Goal: Complete application form: Complete application form

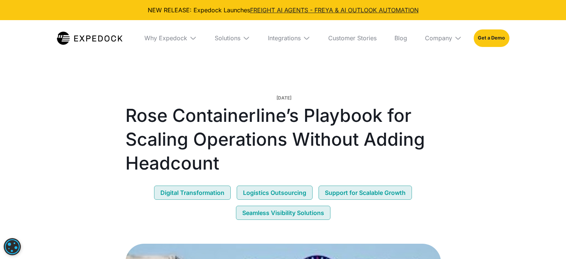
select select
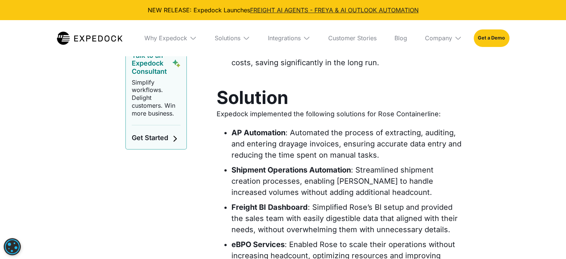
click at [104, 39] on img at bounding box center [90, 38] width 66 height 13
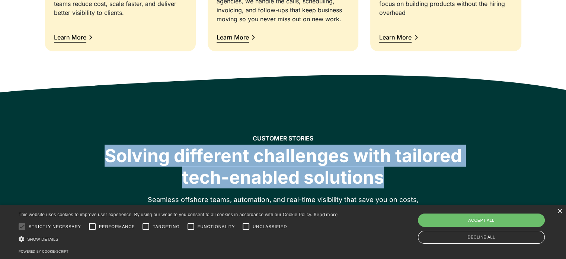
drag, startPoint x: 565, startPoint y: 105, endPoint x: 551, endPoint y: 141, distance: 38.9
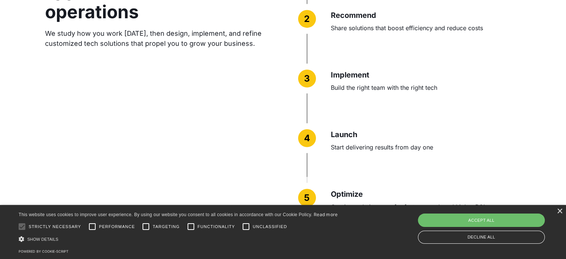
scroll to position [1969, 0]
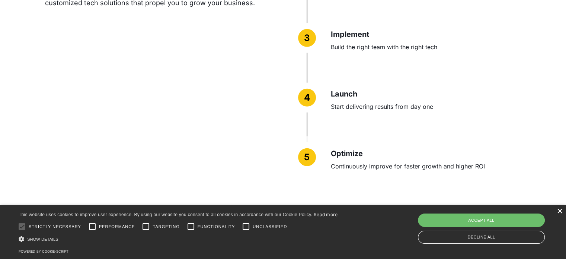
click at [560, 209] on div "×" at bounding box center [560, 212] width 6 height 6
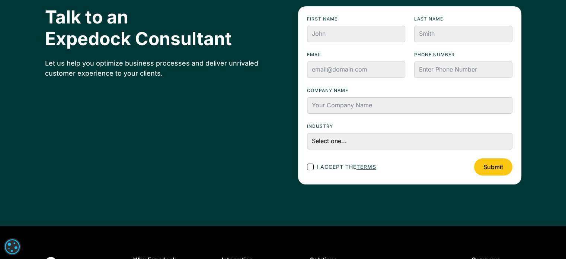
scroll to position [2527, 0]
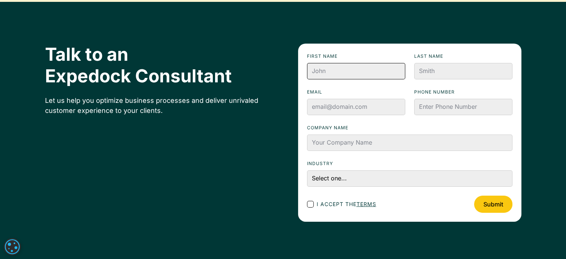
click at [343, 66] on input "First name" at bounding box center [356, 71] width 98 height 16
type input "Meara"
type input "Test"
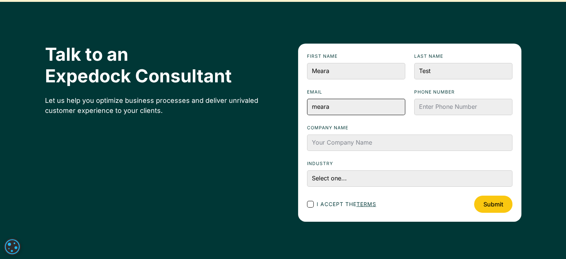
type input "meara@expedock.com"
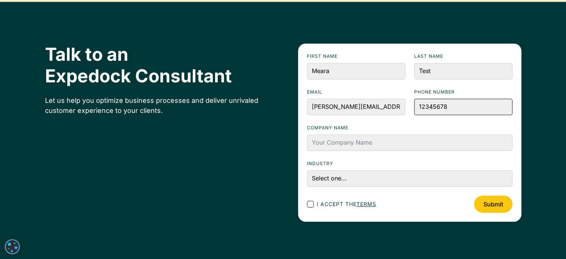
type input "12345678"
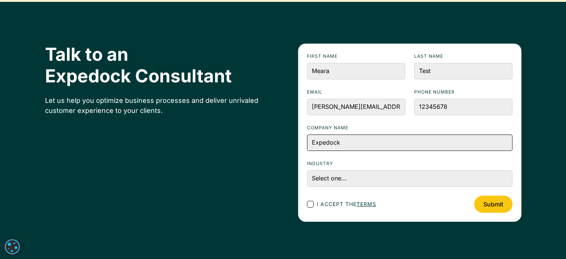
type input "Expedock Test"
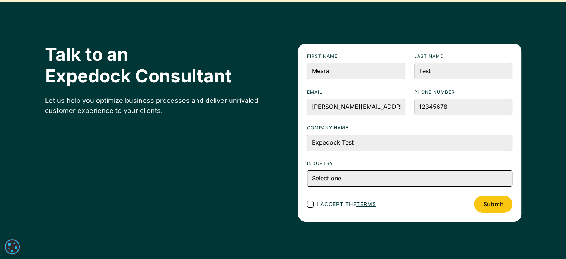
click at [367, 182] on select "Select one... Accounting and Finance Home Contracting and Improvement Logistics…" at bounding box center [410, 178] width 206 height 16
select select "Logistics"
click at [307, 170] on select "Select one... Accounting and Finance Home Contracting and Improvement Logistics…" at bounding box center [410, 178] width 206 height 16
click at [310, 202] on div "Footer Contact Form" at bounding box center [310, 204] width 7 height 7
click at [315, 202] on input "I accept the terms" at bounding box center [317, 203] width 5 height 5
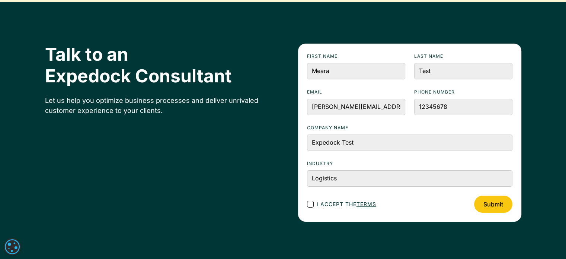
checkbox input "true"
click at [495, 209] on input "Submit" at bounding box center [493, 204] width 38 height 17
type input "Please wait..."
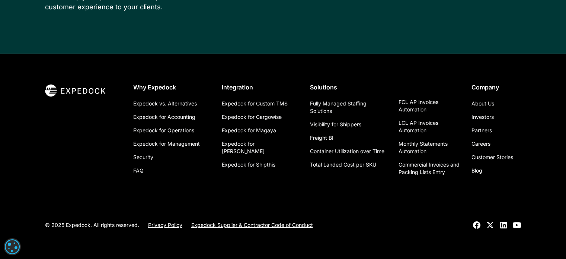
scroll to position [2403, 0]
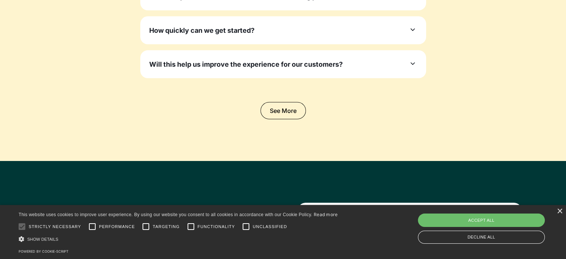
type input "Meara"
click at [451, 222] on input "Last name" at bounding box center [464, 230] width 98 height 16
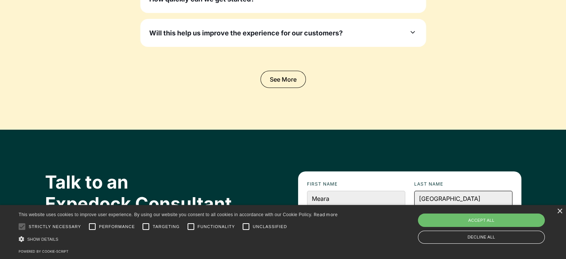
scroll to position [2443, 0]
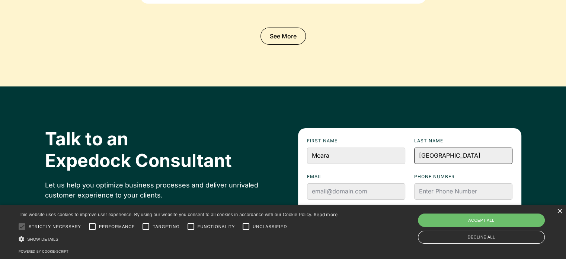
type input "Sevilla"
click at [351, 128] on form "First name Meara Last name Sevilla Email Phone numbeR Company name Industry Sel…" at bounding box center [409, 217] width 223 height 178
click at [349, 219] on input "Company name" at bounding box center [410, 227] width 206 height 16
type input "Homepage Form"
click at [346, 183] on input "Email" at bounding box center [356, 191] width 98 height 16
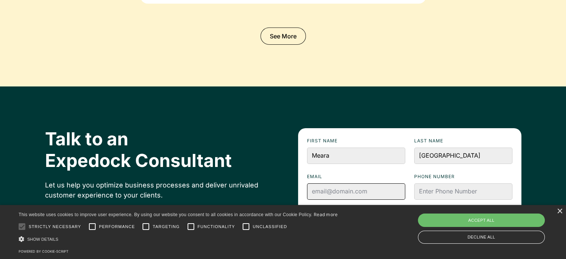
type input "meara@expedock.com"
click at [397, 219] on input "Homepage Form" at bounding box center [410, 227] width 206 height 16
drag, startPoint x: 432, startPoint y: 117, endPoint x: 471, endPoint y: 116, distance: 39.5
click at [471, 219] on input "Homepage Form Corp" at bounding box center [410, 227] width 206 height 16
type input "Homepage Form"
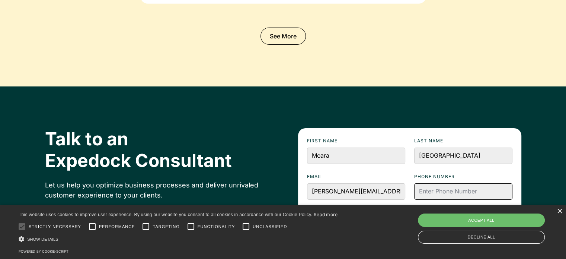
click at [448, 183] on input "Phone numbeR" at bounding box center [464, 191] width 98 height 16
type input "12345678"
click at [375, 255] on select "Select one... Accounting and Finance Home Contracting and Improvement Logistics…" at bounding box center [410, 263] width 206 height 16
select select "Logistics"
click at [307, 255] on select "Select one... Accounting and Finance Home Contracting and Improvement Logistics…" at bounding box center [410, 263] width 206 height 16
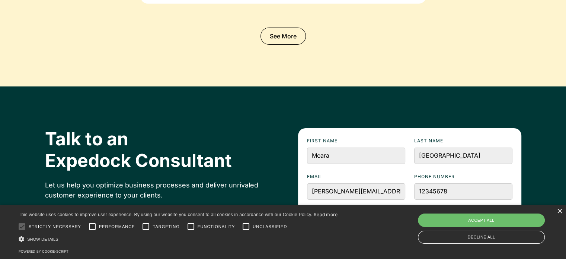
checkbox input "true"
click at [387, 183] on input "meara@expedock.com" at bounding box center [356, 191] width 98 height 16
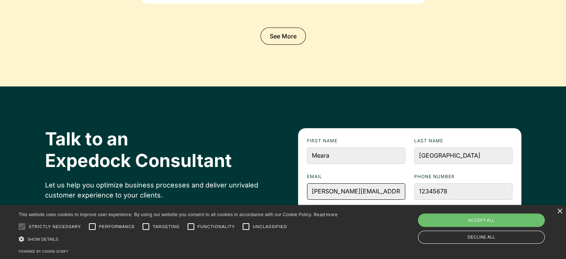
click at [387, 183] on input "meara@expedock.com" at bounding box center [356, 191] width 98 height 16
click at [328, 183] on input "meara@expedock.com" at bounding box center [356, 191] width 98 height 16
type input "meara12345@expedock.com"
click at [361, 209] on label "Company name" at bounding box center [410, 212] width 206 height 7
click at [361, 219] on input "Homepage Form" at bounding box center [410, 227] width 206 height 16
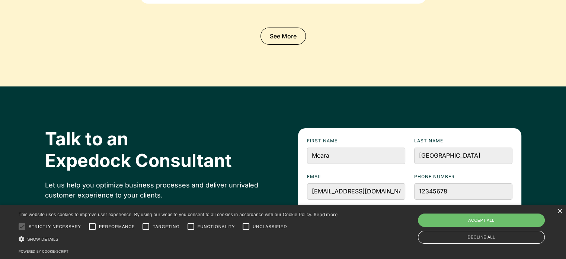
type input "Please wait..."
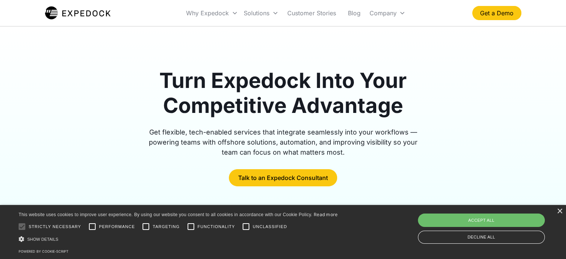
scroll to position [0, 0]
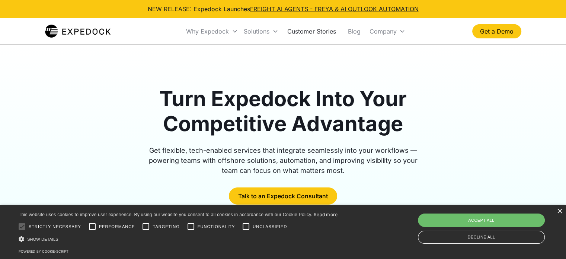
click at [307, 34] on link "Customer Stories" at bounding box center [312, 31] width 60 height 25
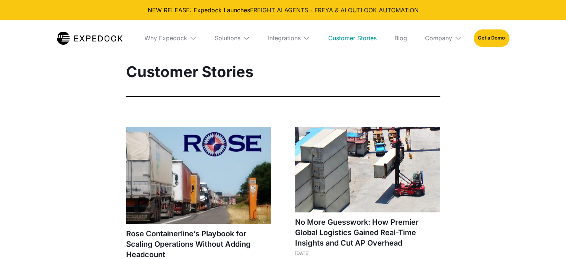
select select
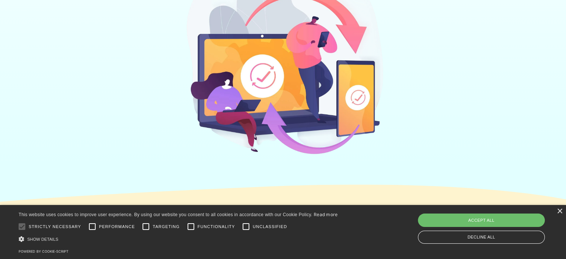
scroll to position [372, 0]
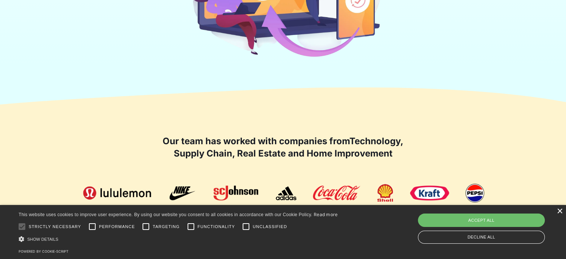
click at [561, 211] on div "×" at bounding box center [560, 212] width 6 height 6
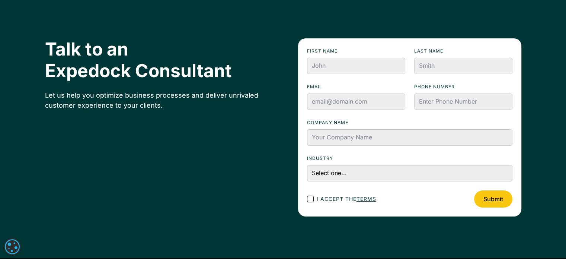
scroll to position [0, 0]
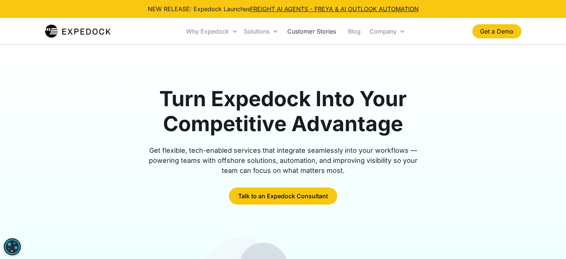
click at [312, 31] on link "Customer Stories" at bounding box center [312, 31] width 60 height 25
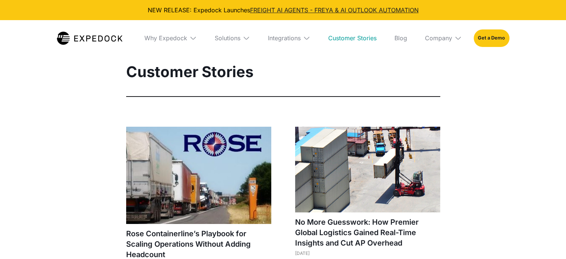
click at [200, 146] on img at bounding box center [198, 175] width 145 height 97
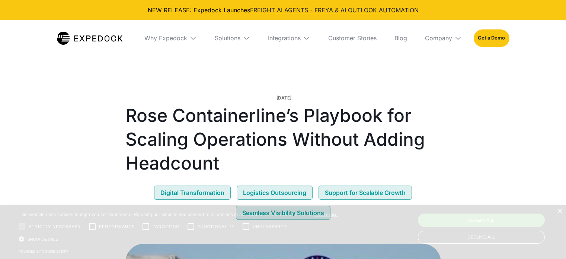
select select
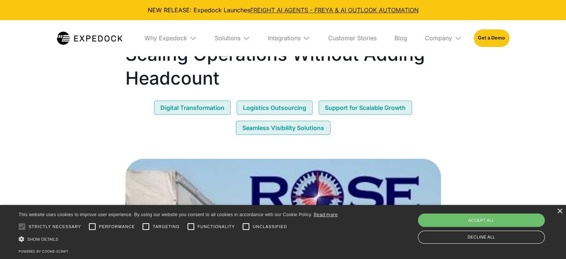
scroll to position [37, 0]
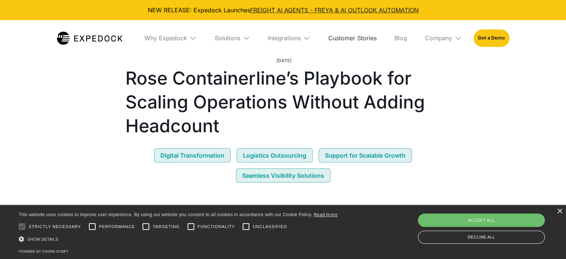
click at [355, 37] on link "Customer Stories" at bounding box center [353, 38] width 60 height 36
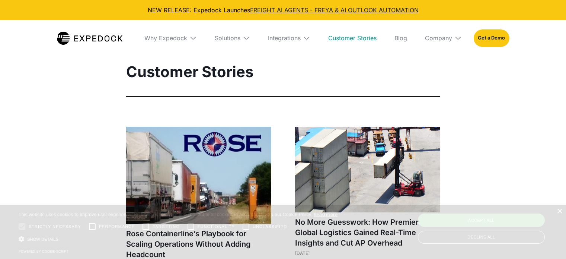
select select
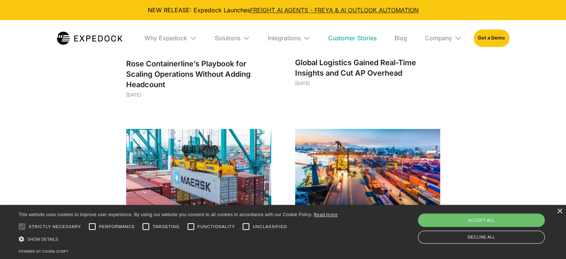
scroll to position [363, 0]
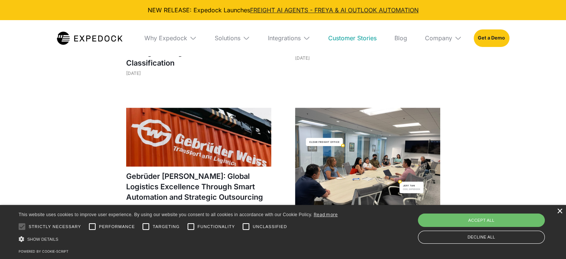
click at [559, 212] on div "×" at bounding box center [560, 212] width 6 height 6
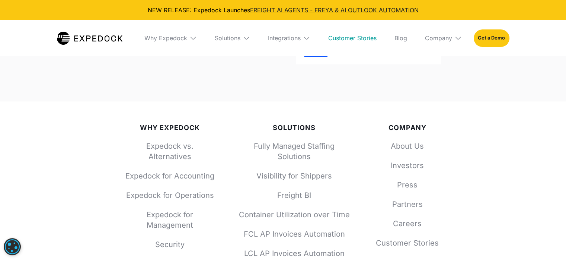
scroll to position [1272, 0]
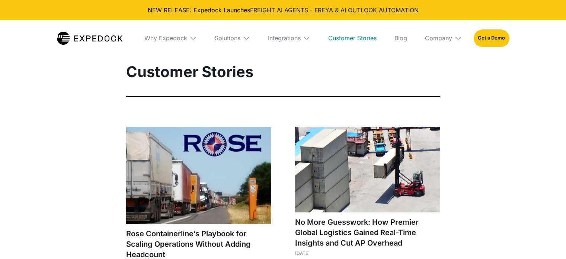
select select
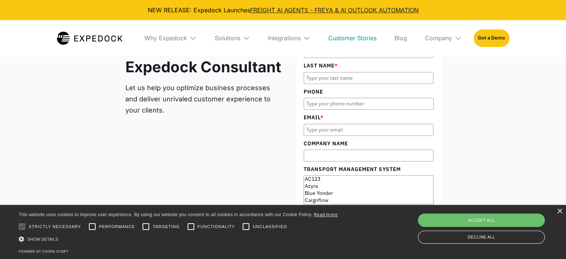
scroll to position [1085, 0]
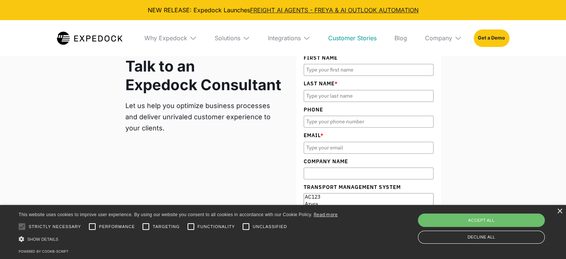
click at [112, 36] on img at bounding box center [90, 38] width 66 height 13
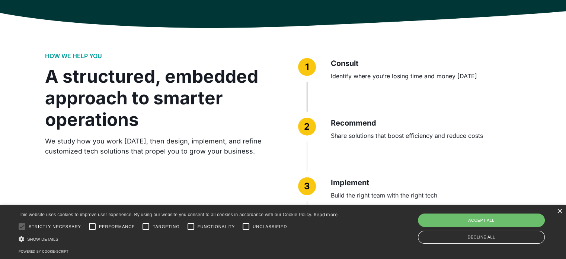
scroll to position [1862, 0]
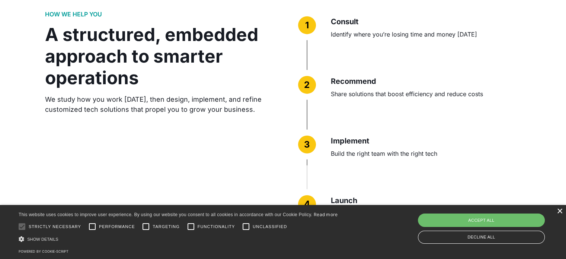
click at [560, 212] on div "×" at bounding box center [560, 212] width 6 height 6
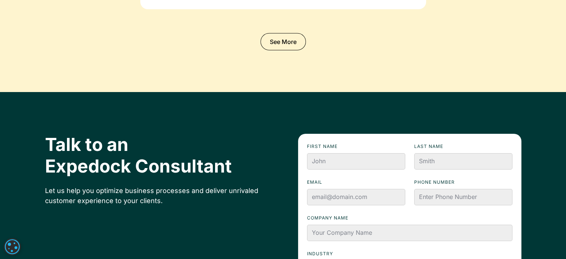
scroll to position [2570, 0]
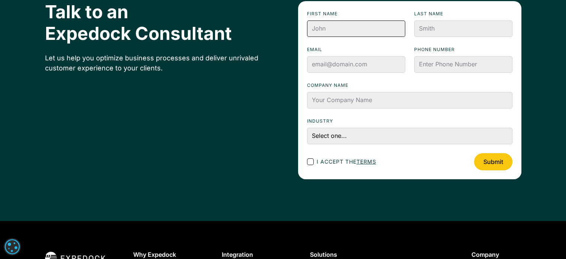
click at [352, 31] on input "First name" at bounding box center [356, 28] width 98 height 16
type input "M"
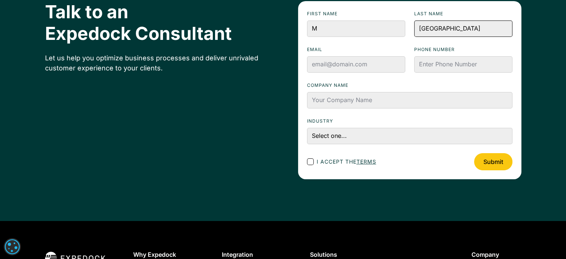
type input "[GEOGRAPHIC_DATA]"
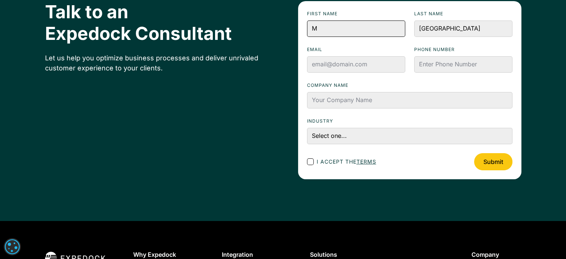
click at [352, 31] on input "M" at bounding box center [356, 28] width 98 height 16
type input "M123"
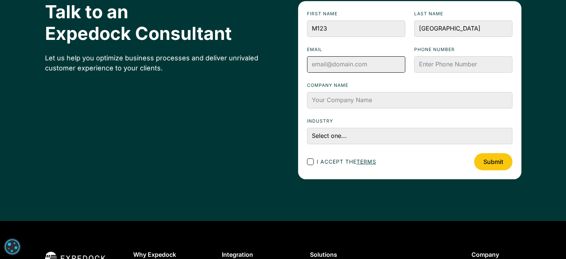
click at [356, 66] on input "Email" at bounding box center [356, 64] width 98 height 16
type input "[EMAIL_ADDRESS][DOMAIN_NAME]"
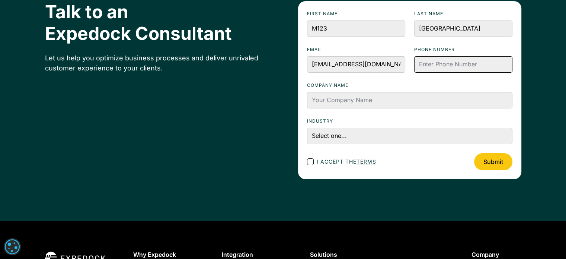
click at [441, 64] on input "Phone numbeR" at bounding box center [464, 64] width 98 height 16
type input "123"
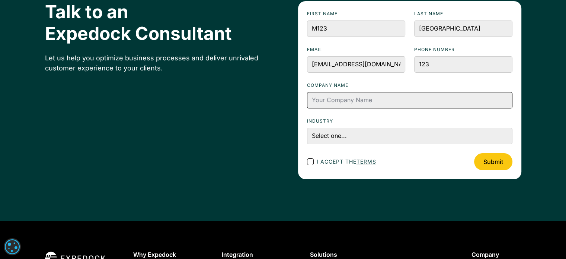
click at [408, 103] on input "Company name" at bounding box center [410, 100] width 206 height 16
type input "Test Company"
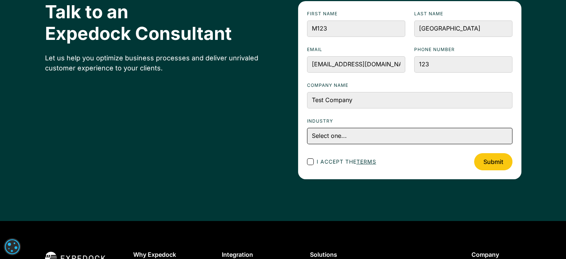
click at [395, 137] on select "Select one... Accounting and Finance Home Contracting and Improvement Logistics…" at bounding box center [410, 136] width 206 height 16
select select "Accounting and Finance"
click at [307, 128] on select "Select one... Accounting and Finance Home Contracting and Improvement Logistics…" at bounding box center [410, 136] width 206 height 16
click at [331, 159] on span "I accept the terms" at bounding box center [347, 162] width 60 height 8
click at [320, 159] on input "I accept the terms" at bounding box center [317, 161] width 5 height 5
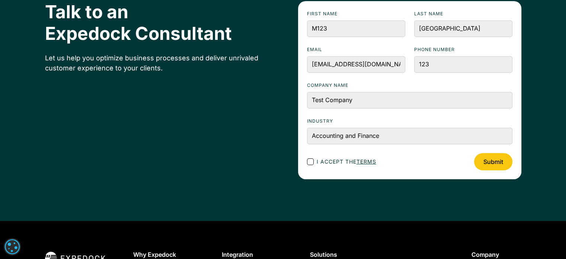
checkbox input "true"
click at [492, 164] on input "Submit" at bounding box center [493, 161] width 38 height 17
type input "Please wait..."
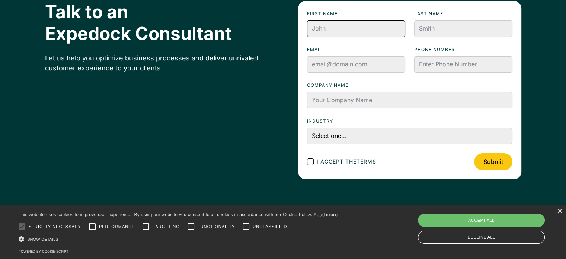
click at [323, 27] on input "First name" at bounding box center [356, 28] width 98 height 16
type input "Meara"
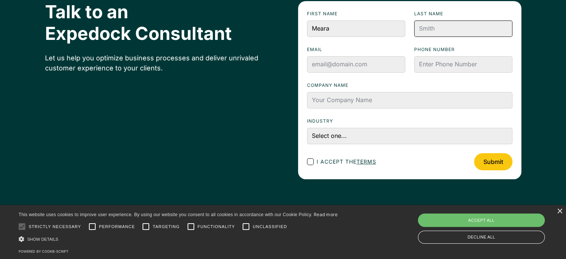
click at [422, 25] on input "Last name" at bounding box center [464, 28] width 98 height 16
type input "123"
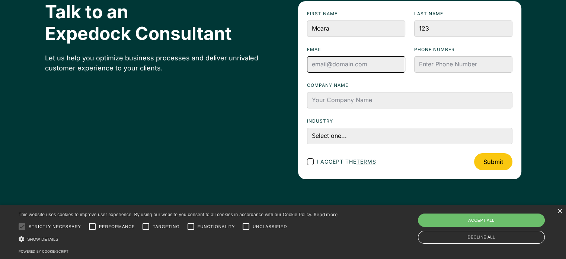
click at [357, 66] on input "Email" at bounding box center [356, 64] width 98 height 16
type input "test@onlymeara.com"
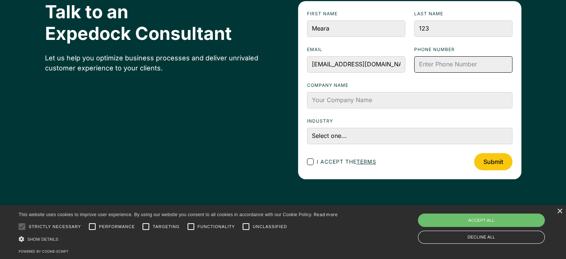
click at [445, 65] on input "Phone numbeR" at bounding box center [464, 64] width 98 height 16
type input "54321"
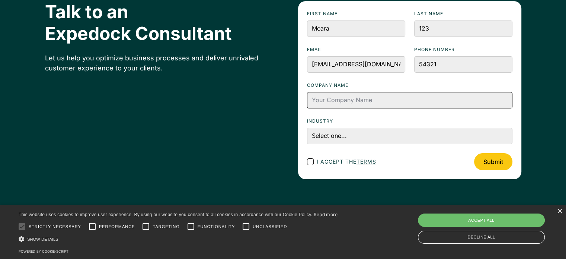
click at [408, 99] on input "Company name" at bounding box center [410, 100] width 206 height 16
type input "Expedock Test"
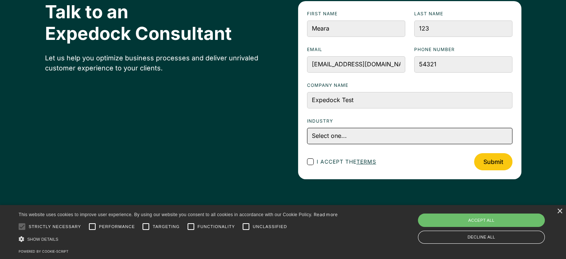
click at [385, 139] on select "Select one... Accounting and Finance Home Contracting and Improvement Logistics…" at bounding box center [410, 136] width 206 height 16
select select "Home Contracting and Improvement"
click at [307, 128] on select "Select one... Accounting and Finance Home Contracting and Improvement Logistics…" at bounding box center [410, 136] width 206 height 16
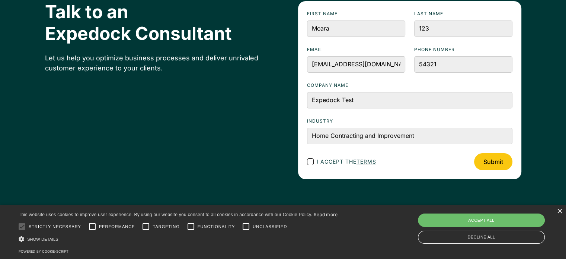
click at [310, 161] on div "Footer Contact Form" at bounding box center [310, 161] width 7 height 7
click at [315, 161] on input "I accept the terms" at bounding box center [317, 161] width 5 height 5
checkbox input "true"
drag, startPoint x: 484, startPoint y: 155, endPoint x: 466, endPoint y: 148, distance: 19.4
click at [484, 156] on input "Submit" at bounding box center [493, 161] width 38 height 17
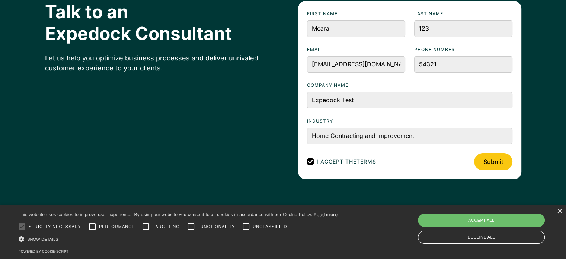
type input "Please wait..."
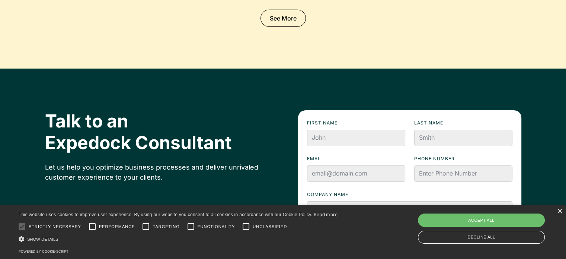
scroll to position [2461, 0]
click at [338, 130] on input "First name" at bounding box center [356, 138] width 98 height 16
click at [333, 165] on input "Email" at bounding box center [356, 173] width 98 height 16
type input "f"
type input "test@meara123.com"
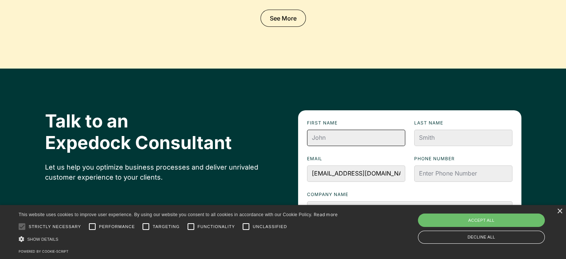
click at [350, 130] on input "First name" at bounding box center [356, 138] width 98 height 16
type input "Meara"
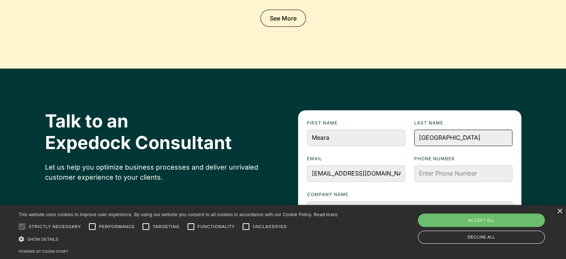
type input "Sevilla"
type input "+1234567"
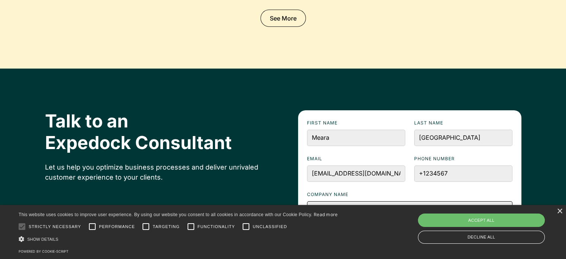
click at [397, 201] on input "Company name" at bounding box center [410, 209] width 206 height 16
type input "Expedock"
click at [453, 237] on select "Select one... Accounting and Finance Home Contracting and Improvement Logistics…" at bounding box center [410, 245] width 206 height 16
select select "Real Estate"
click at [307, 237] on select "Select one... Accounting and Finance Home Contracting and Improvement Logistics…" at bounding box center [410, 245] width 206 height 16
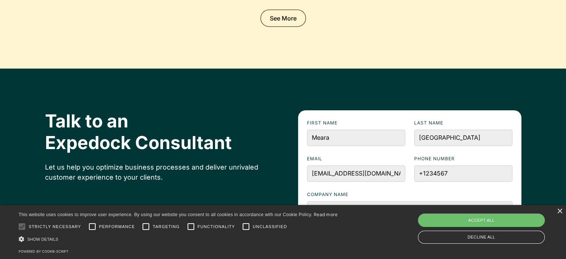
checkbox input "true"
click at [332, 130] on input "Meara" at bounding box center [356, 138] width 98 height 16
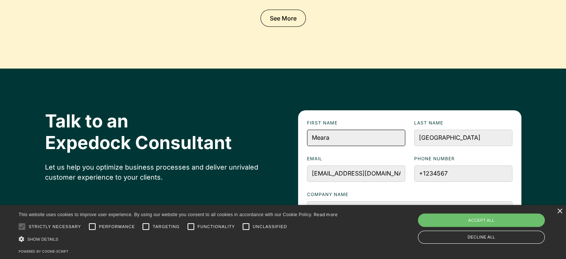
click at [332, 130] on input "Meara" at bounding box center [356, 138] width 98 height 16
click at [261, 116] on div "Talk to an Expedock Consultant Let us help you optimize business processes and …" at bounding box center [283, 199] width 477 height 178
click at [330, 165] on input "test@meara123.com" at bounding box center [356, 173] width 98 height 16
click at [376, 165] on input "test@meara123.com" at bounding box center [356, 173] width 98 height 16
click at [361, 201] on input "Expedock" at bounding box center [410, 209] width 206 height 16
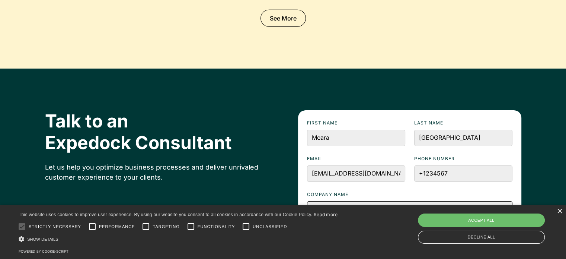
click at [361, 201] on input "Expedock" at bounding box center [410, 209] width 206 height 16
click at [350, 201] on input "Expedock" at bounding box center [410, 209] width 206 height 16
click at [346, 201] on input "Expedock" at bounding box center [410, 209] width 206 height 16
click at [226, 152] on div "Talk to an Expedock Consultant Let us help you optimize business processes and …" at bounding box center [283, 199] width 477 height 178
click at [347, 201] on input "Expedock" at bounding box center [410, 209] width 206 height 16
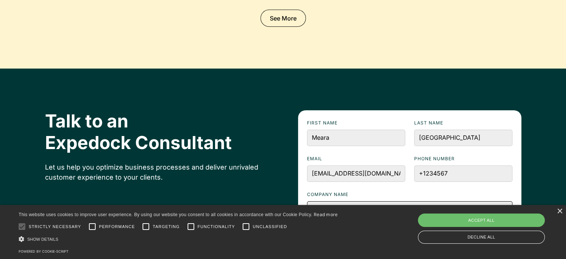
type input "Expedock"
click at [255, 130] on div "Talk to an Expedock Consultant Let us help you optimize business processes and …" at bounding box center [283, 199] width 477 height 178
drag, startPoint x: 315, startPoint y: 29, endPoint x: 346, endPoint y: 29, distance: 30.2
click at [346, 130] on input "Meara" at bounding box center [356, 138] width 98 height 16
drag, startPoint x: 230, startPoint y: 147, endPoint x: 219, endPoint y: 135, distance: 16.6
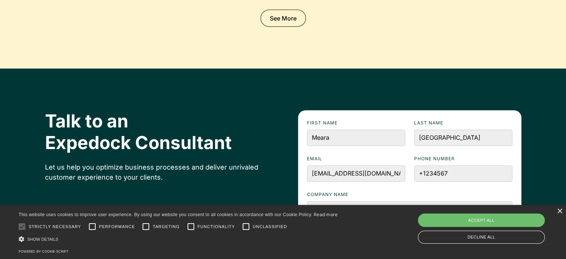
click at [229, 147] on div "Talk to an Expedock Consultant Let us help you optimize business processes and …" at bounding box center [283, 199] width 477 height 178
type input "Please wait..."
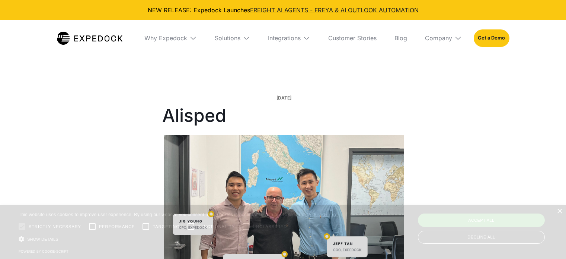
select select
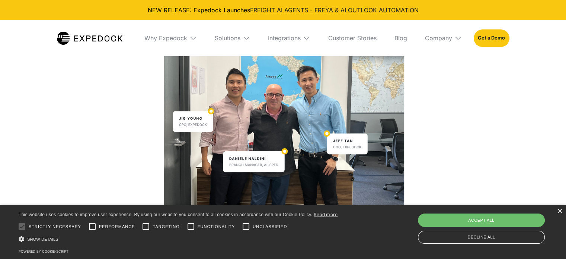
scroll to position [74, 0]
